Goal: Download file/media

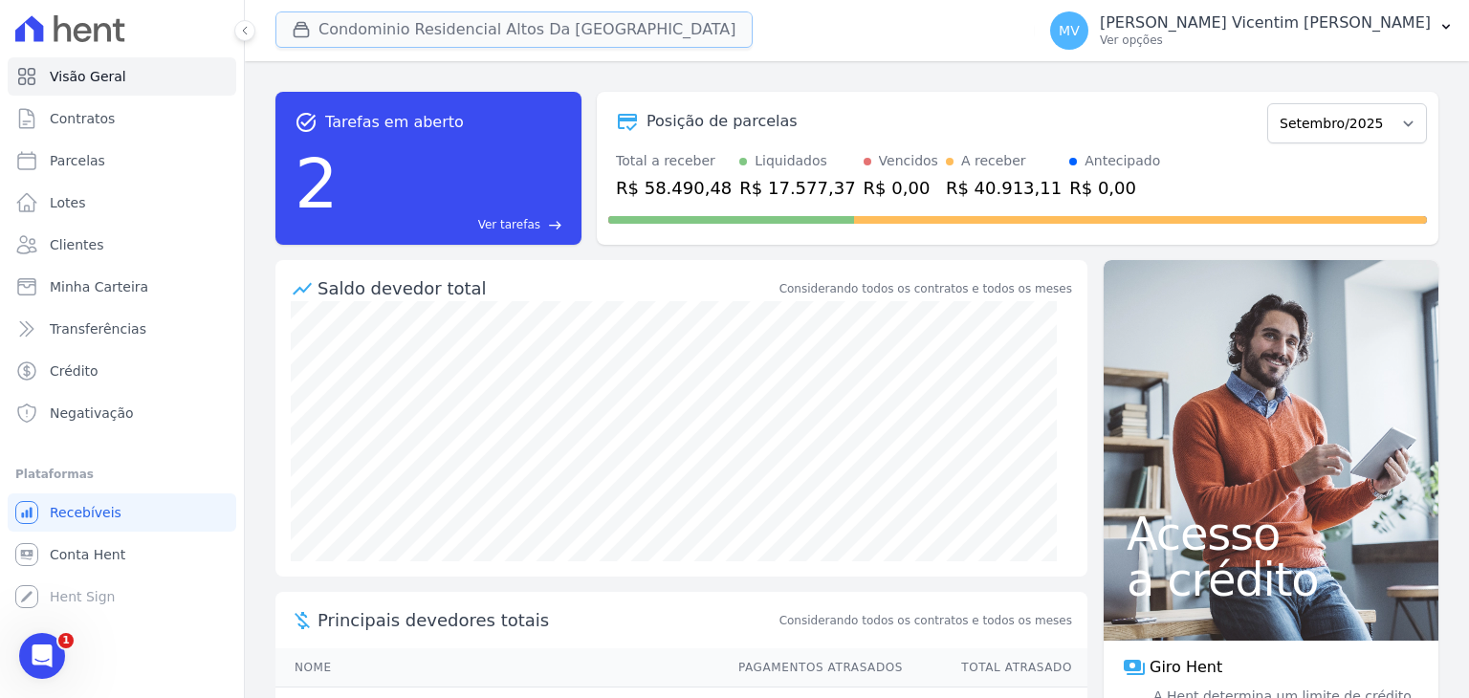
click at [519, 24] on button "Condominio Residencial Altos Da [GEOGRAPHIC_DATA]" at bounding box center [513, 29] width 477 height 36
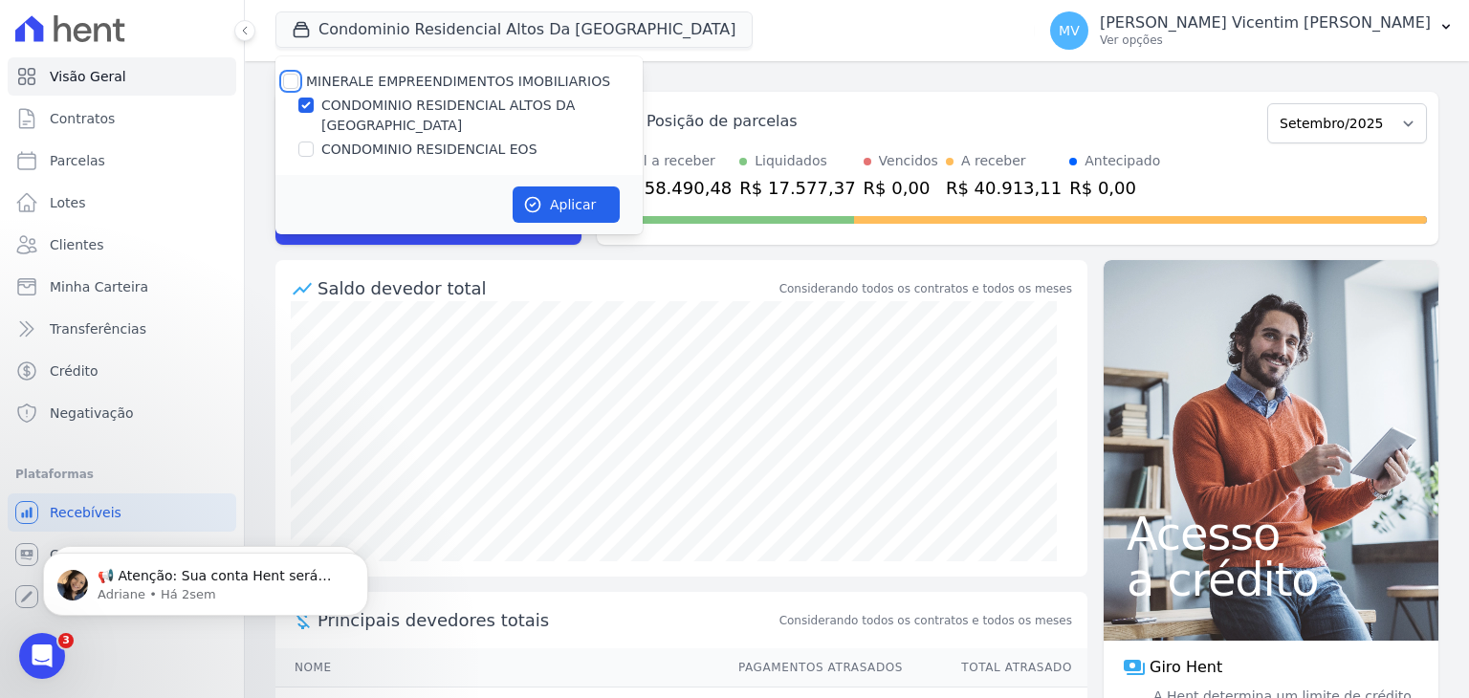
click at [288, 75] on input "MINERALE EMPREENDIMENTOS IMOBILIARIOS" at bounding box center [290, 81] width 15 height 15
checkbox input "true"
click at [288, 75] on input "MINERALE EMPREENDIMENTOS IMOBILIARIOS" at bounding box center [290, 81] width 15 height 15
checkbox input "false"
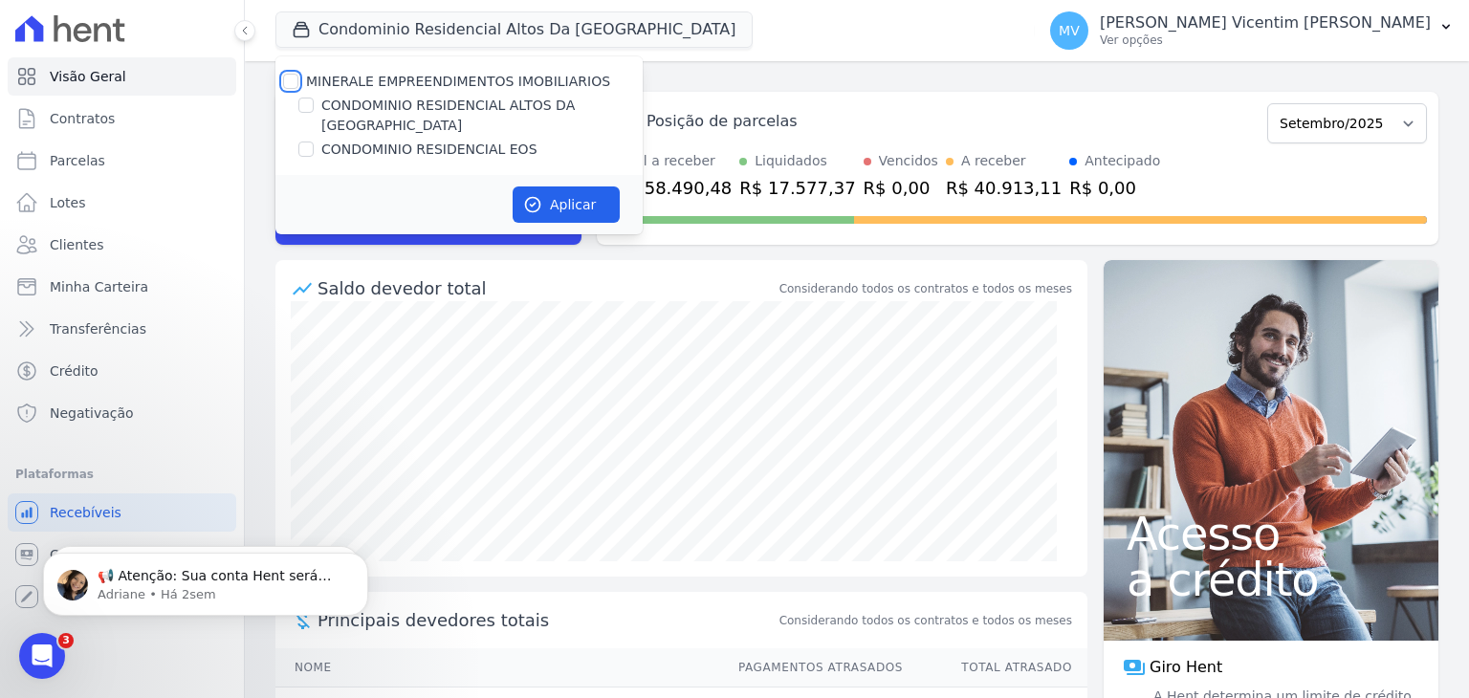
checkbox input "false"
click at [307, 142] on input "CONDOMINIO RESIDENCIAL EOS" at bounding box center [305, 149] width 15 height 15
checkbox input "true"
click at [547, 186] on button "Aplicar" at bounding box center [566, 204] width 107 height 36
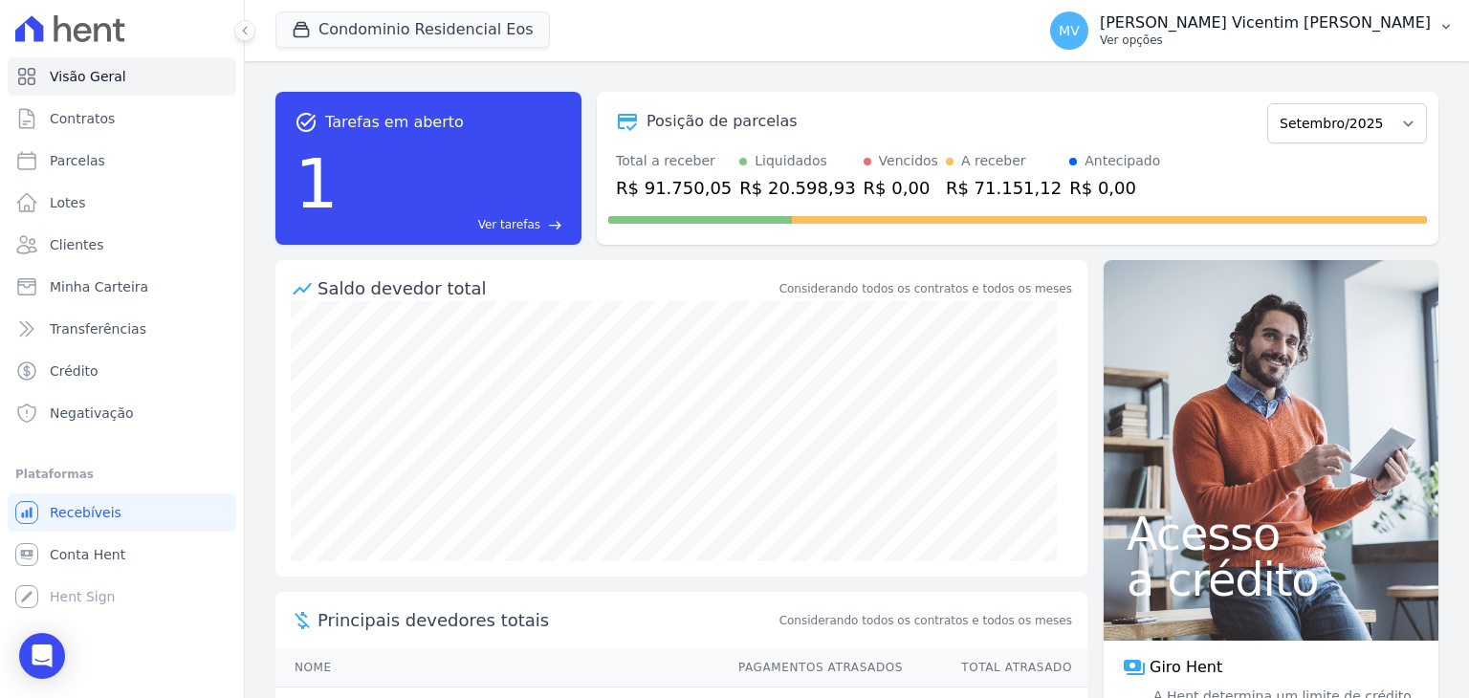
click at [1342, 16] on p "[PERSON_NAME] Vicentim [PERSON_NAME]" at bounding box center [1265, 22] width 331 height 19
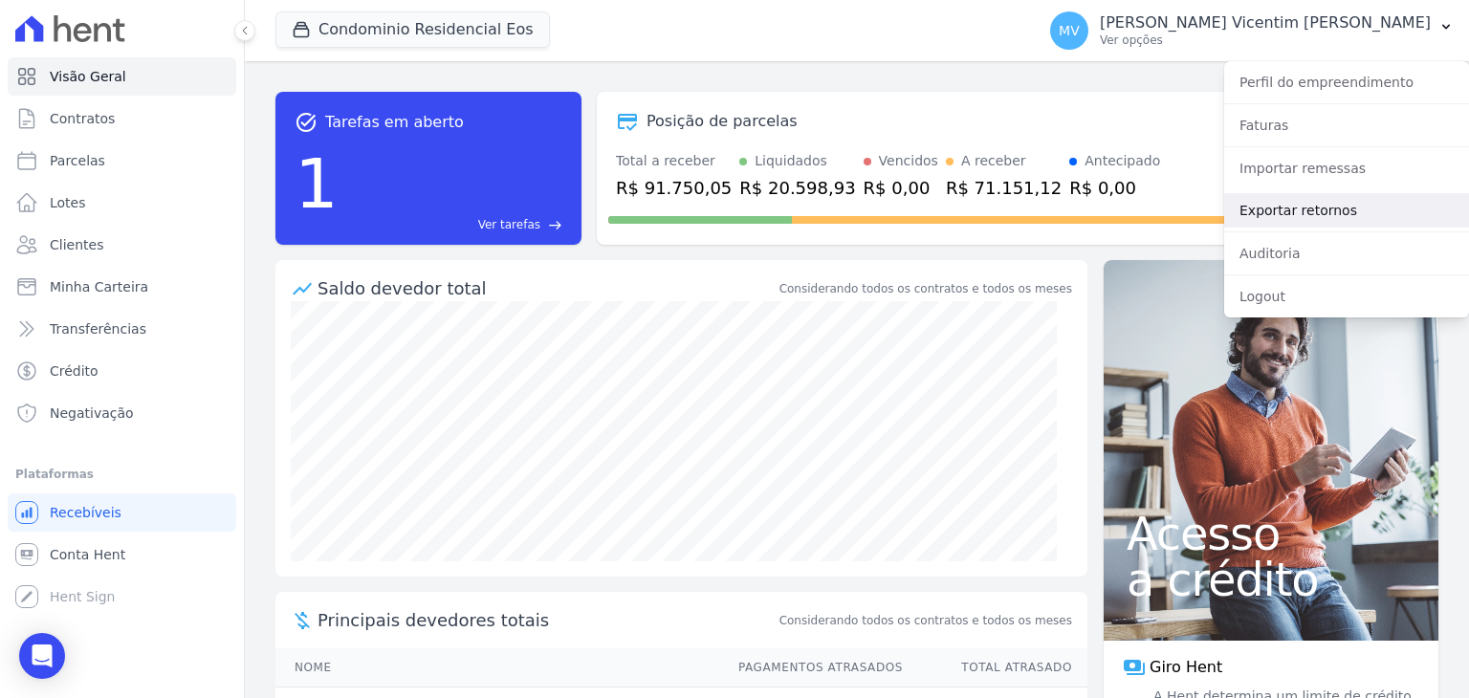
click at [1327, 211] on link "Exportar retornos" at bounding box center [1346, 210] width 245 height 34
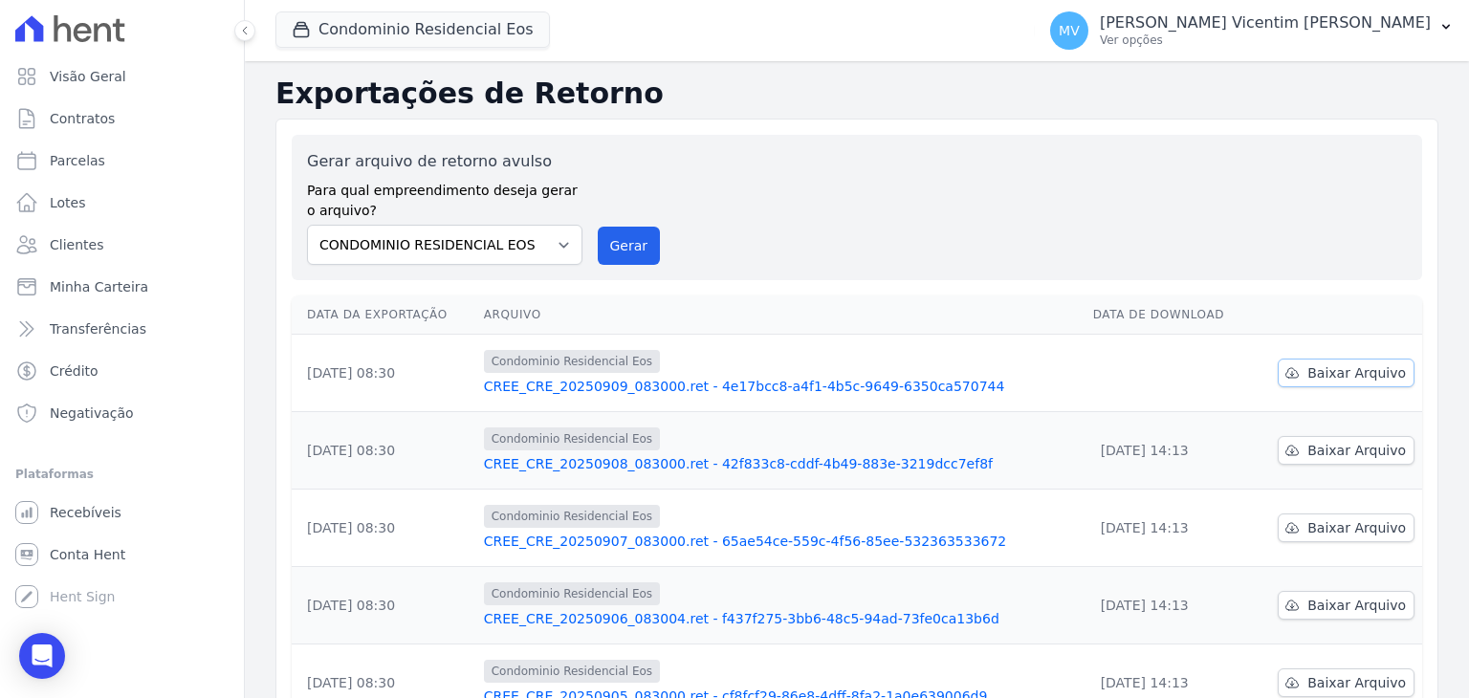
click at [1324, 378] on span "Baixar Arquivo" at bounding box center [1356, 372] width 99 height 19
click at [514, 37] on button "Condominio Residencial Eos" at bounding box center [412, 29] width 274 height 36
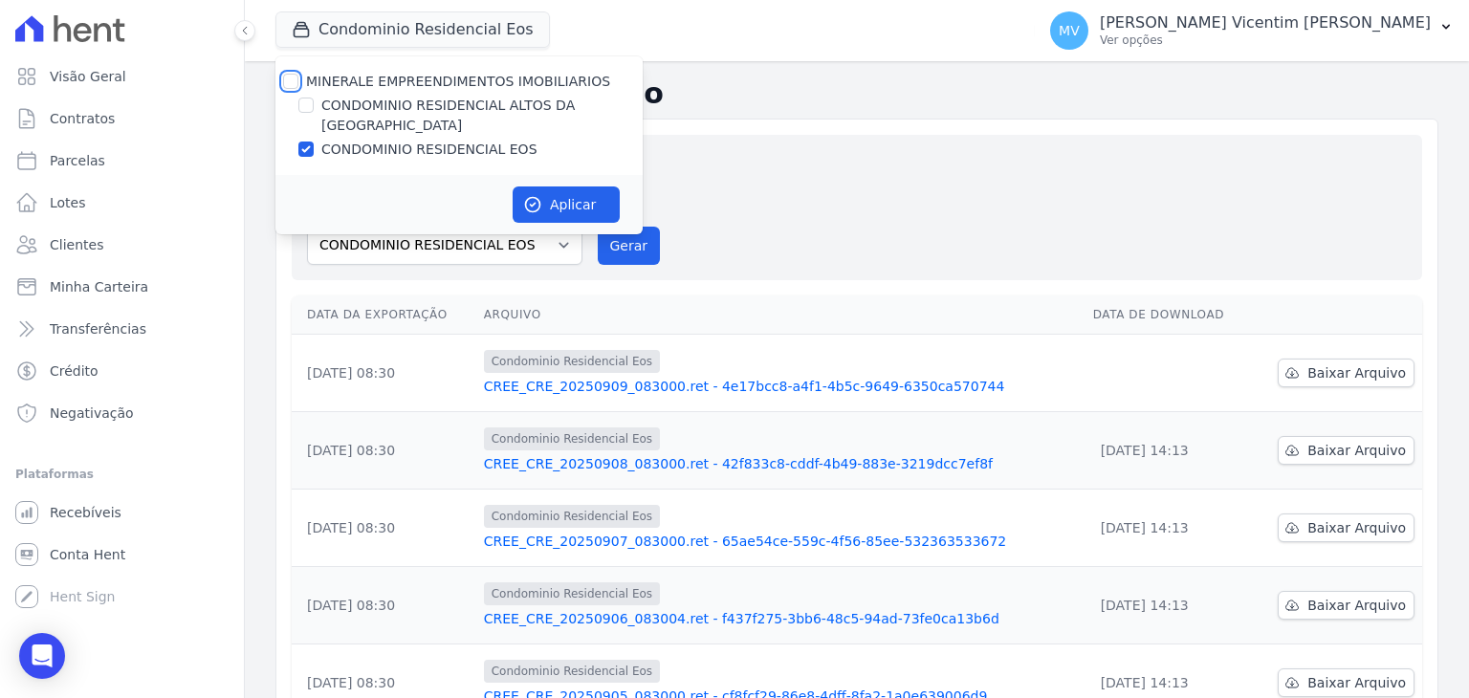
click at [291, 80] on input "MINERALE EMPREENDIMENTOS IMOBILIARIOS" at bounding box center [290, 81] width 15 height 15
checkbox input "true"
click at [291, 80] on input "MINERALE EMPREENDIMENTOS IMOBILIARIOS" at bounding box center [290, 81] width 15 height 15
checkbox input "false"
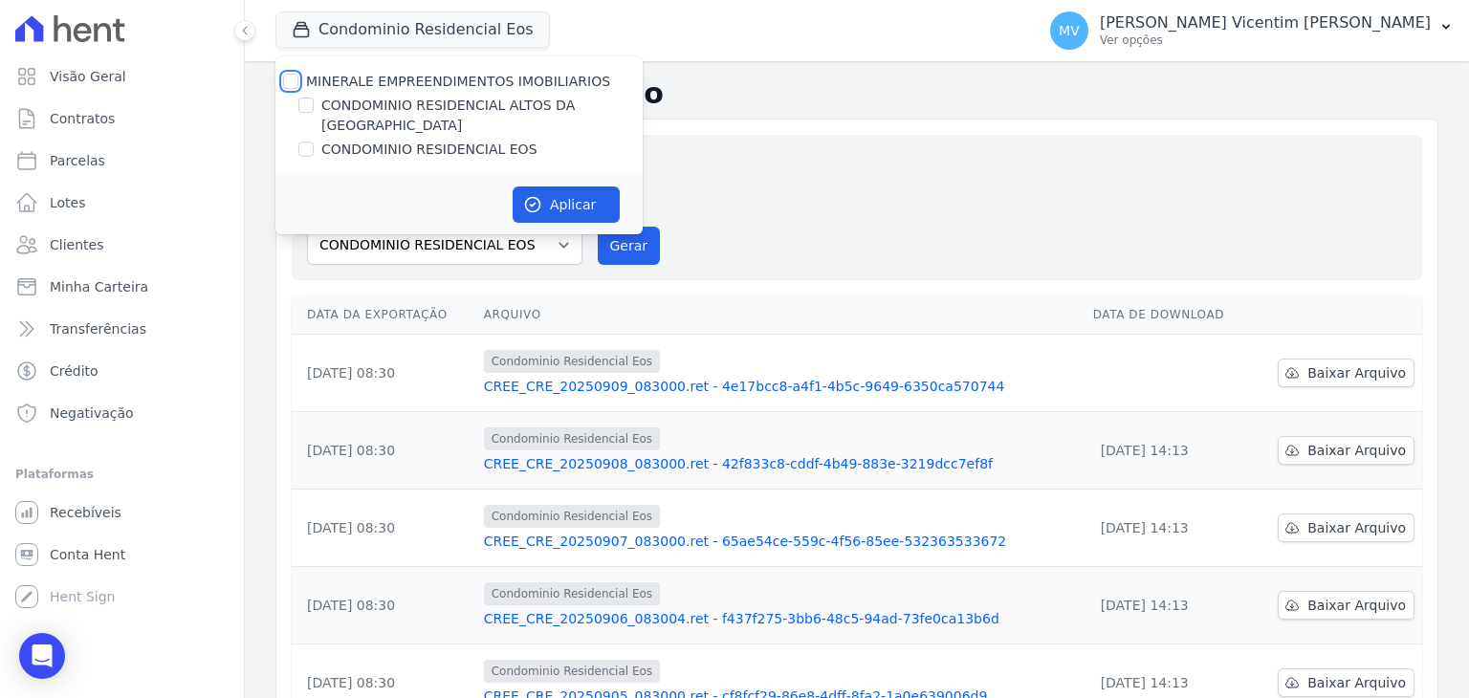
checkbox input "false"
click at [305, 103] on input "CONDOMINIO RESIDENCIAL ALTOS DA [GEOGRAPHIC_DATA]" at bounding box center [305, 105] width 15 height 15
checkbox input "true"
click at [581, 186] on button "Aplicar" at bounding box center [566, 204] width 107 height 36
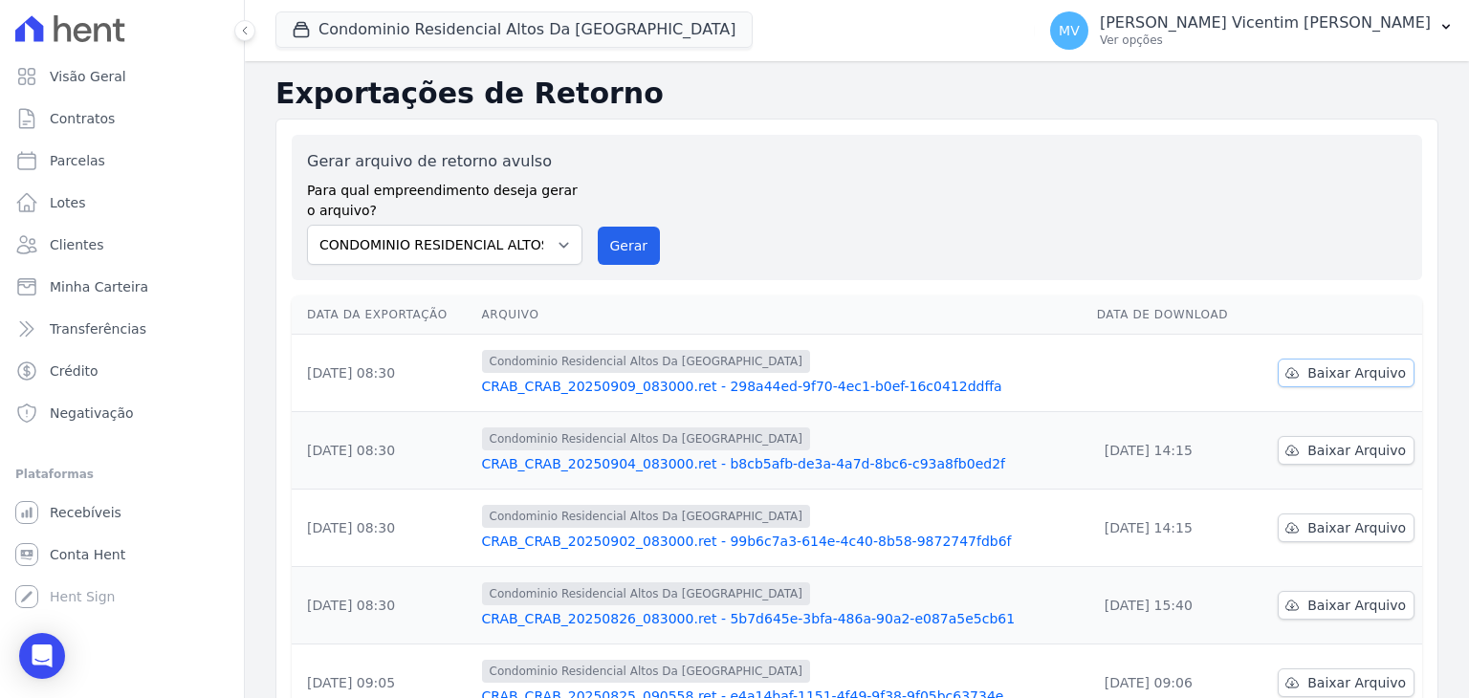
click at [1358, 374] on span "Baixar Arquivo" at bounding box center [1356, 372] width 99 height 19
